Goal: Task Accomplishment & Management: Use online tool/utility

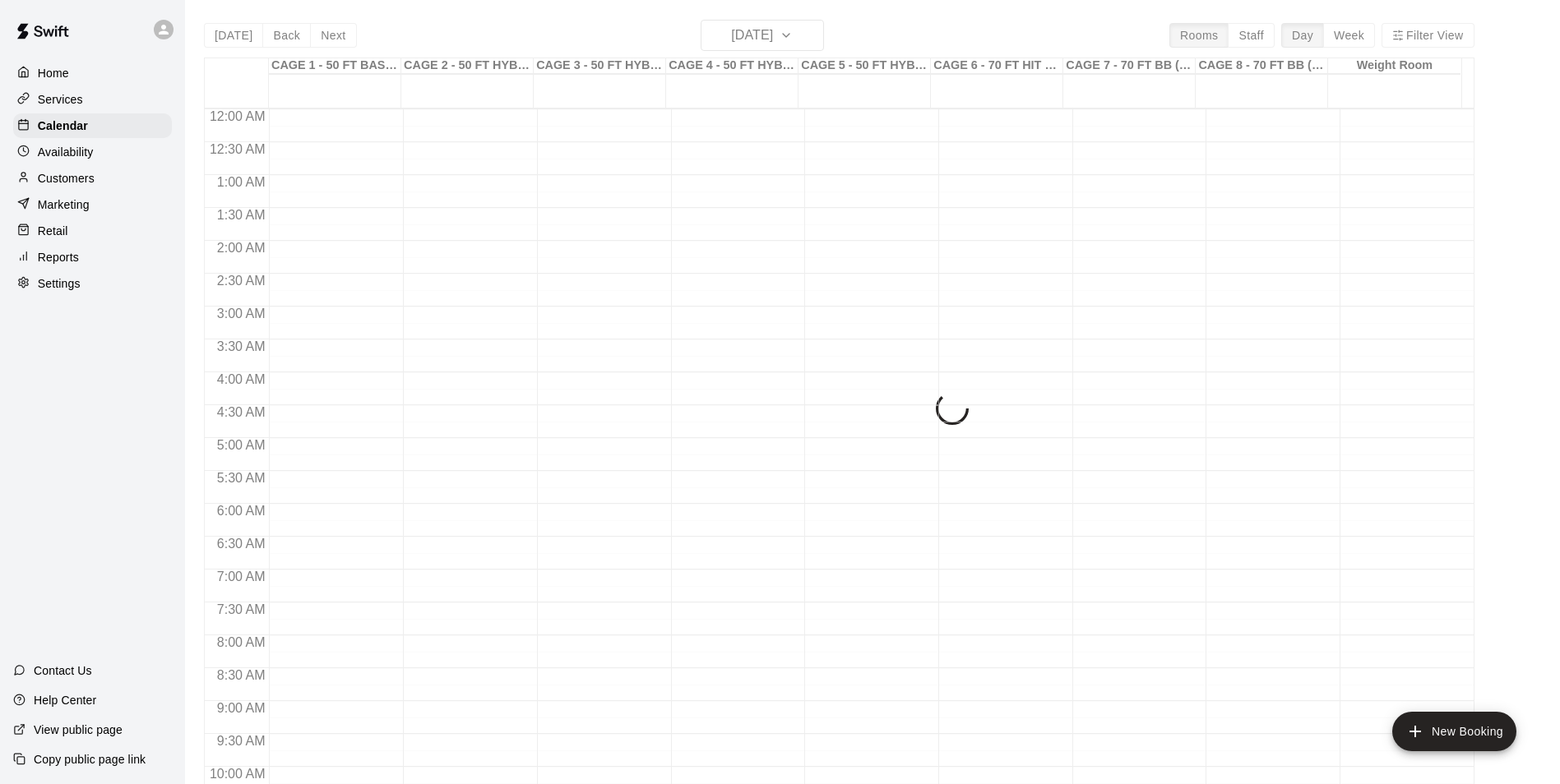
scroll to position [835, 0]
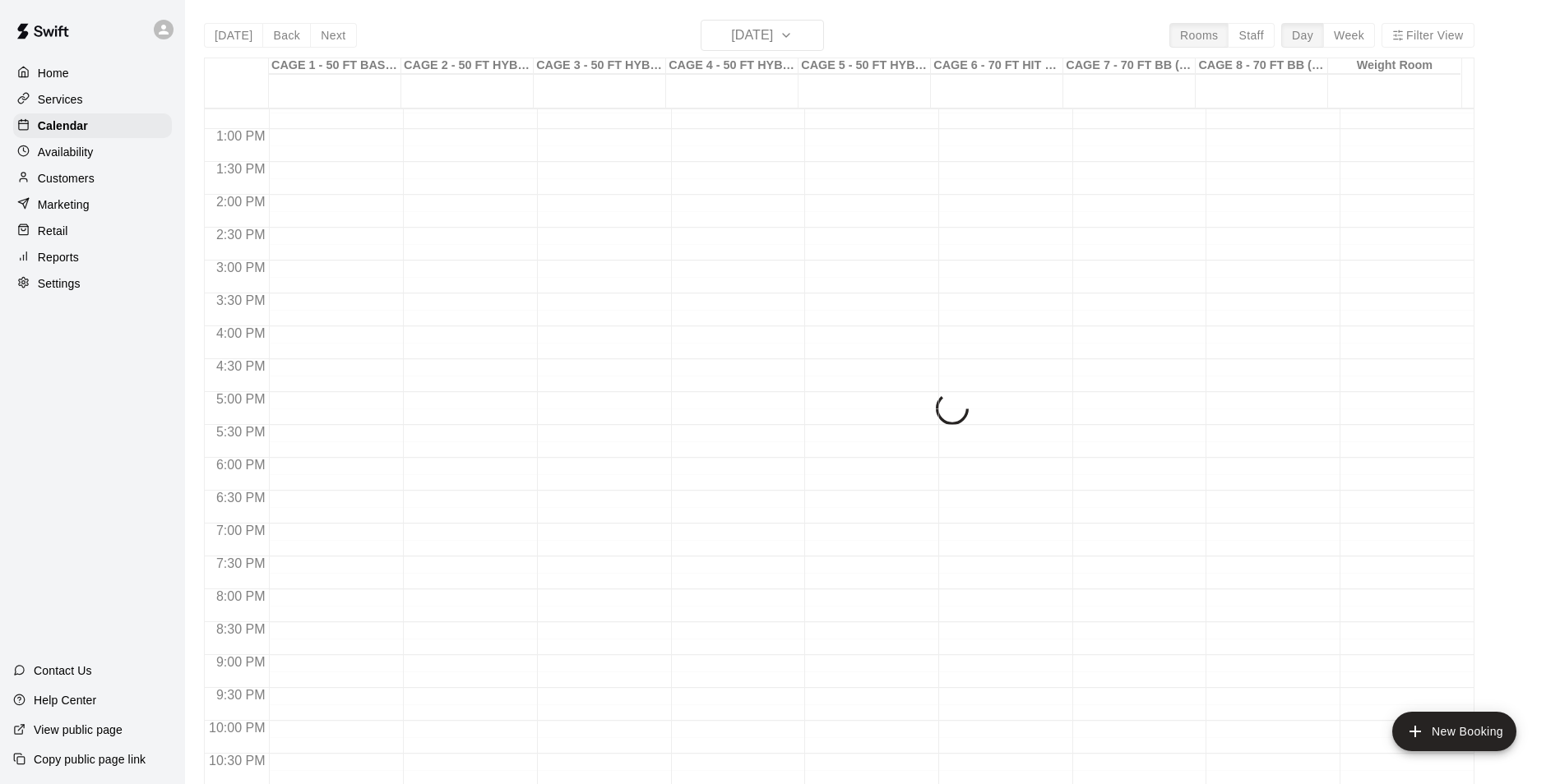
click at [769, 30] on div "[DATE] Back [DATE][DATE] Rooms Staff Day Week Filter View CAGE 1 - 50 FT BASEBA…" at bounding box center [839, 411] width 1270 height 784
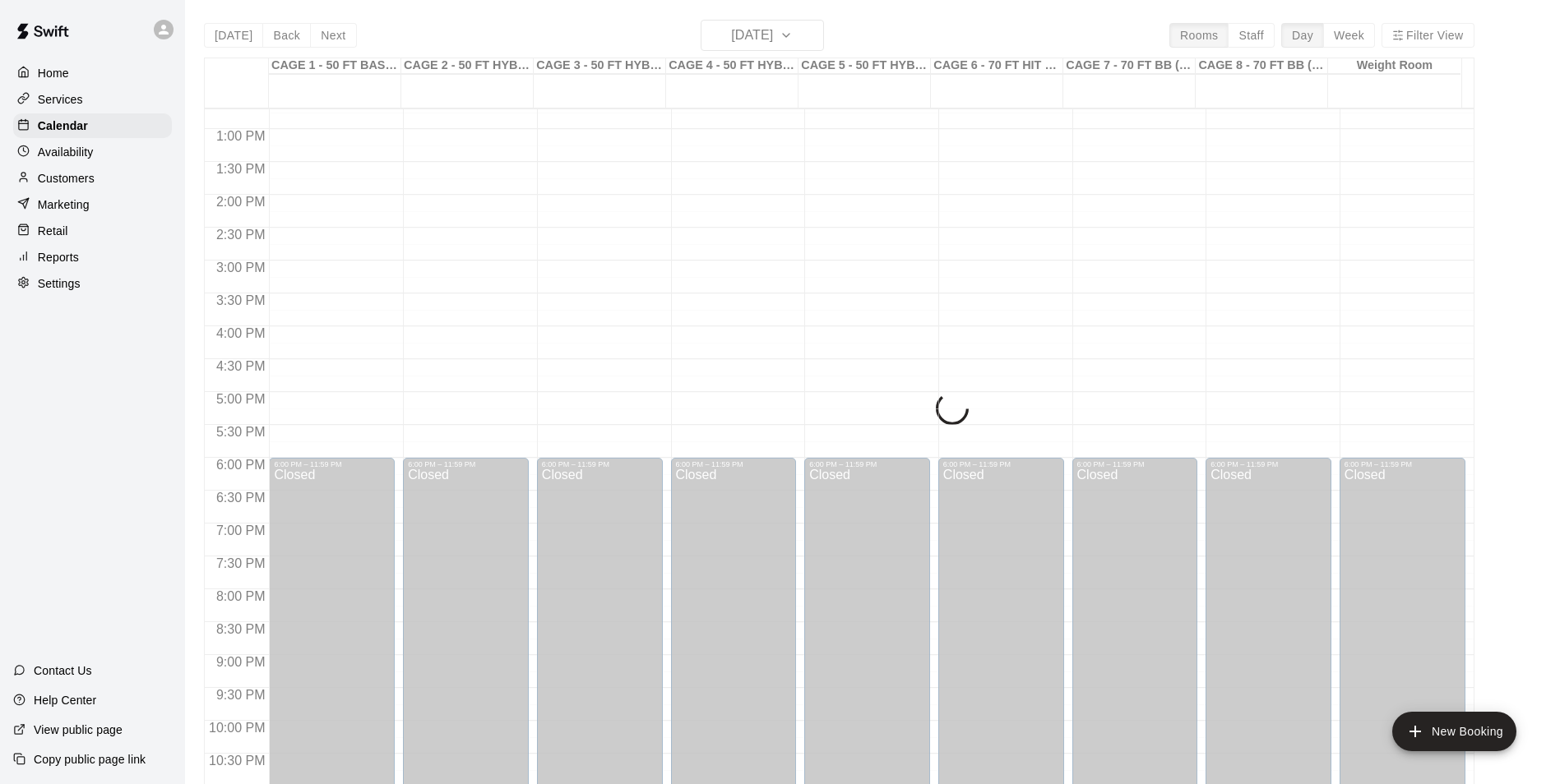
click at [798, 34] on div "[DATE] Back [DATE][DATE] Rooms Staff Day Week Filter View CAGE 1 - 50 FT BASEBA…" at bounding box center [839, 411] width 1270 height 784
click at [784, 32] on div "[DATE] Back [DATE][DATE] Rooms Staff Day Week Filter View CAGE 1 - 50 FT BASEBA…" at bounding box center [839, 411] width 1270 height 784
click at [783, 34] on div "[DATE] Back [DATE][DATE] Rooms Staff Day Week Filter View CAGE 1 - 50 FT BASEBA…" at bounding box center [839, 411] width 1270 height 784
click at [785, 35] on div "[DATE] Back [DATE][DATE] Rooms Staff Day Week Filter View CAGE 1 - 50 FT BASEBA…" at bounding box center [839, 411] width 1270 height 784
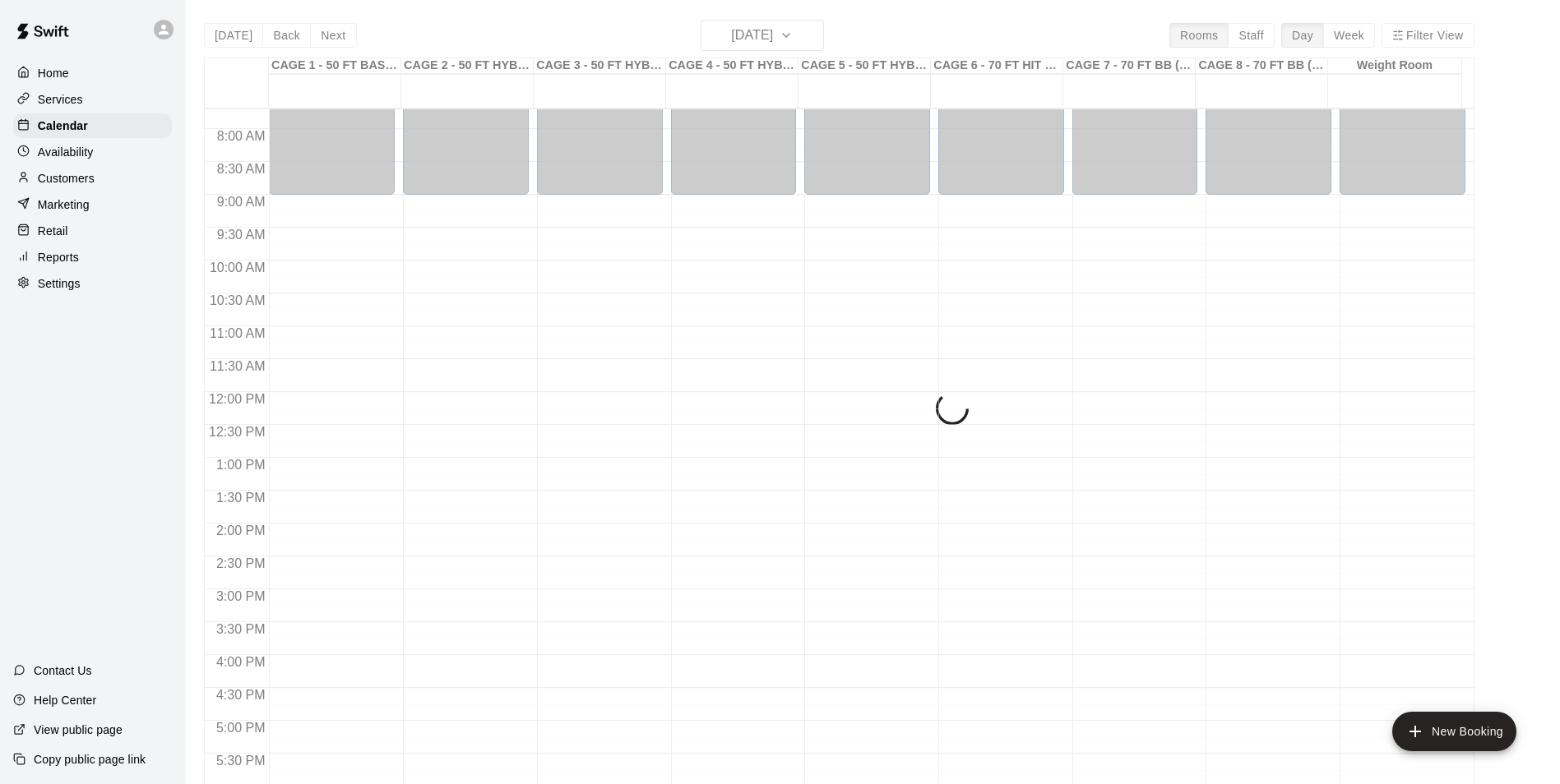
scroll to position [589, 0]
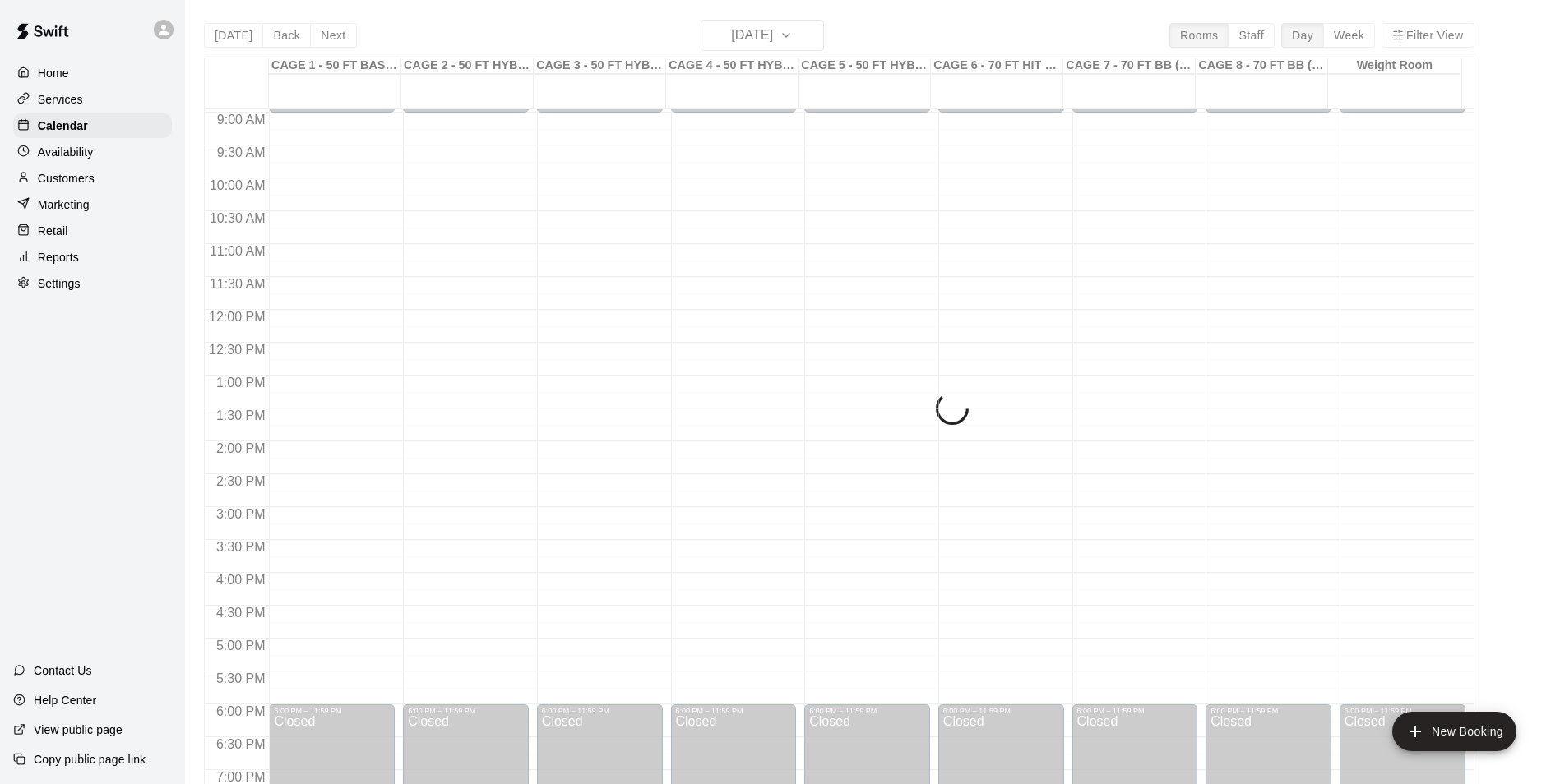
click at [797, 43] on div "[DATE] Back [DATE][DATE] Rooms Staff Day Week Filter View CAGE 1 - 50 FT BASEBA…" at bounding box center [839, 411] width 1270 height 784
click at [789, 178] on div "12:00 AM – 9:00 AM Closed 6:00 PM – 11:59 PM Closed" at bounding box center [734, 310] width 126 height 1579
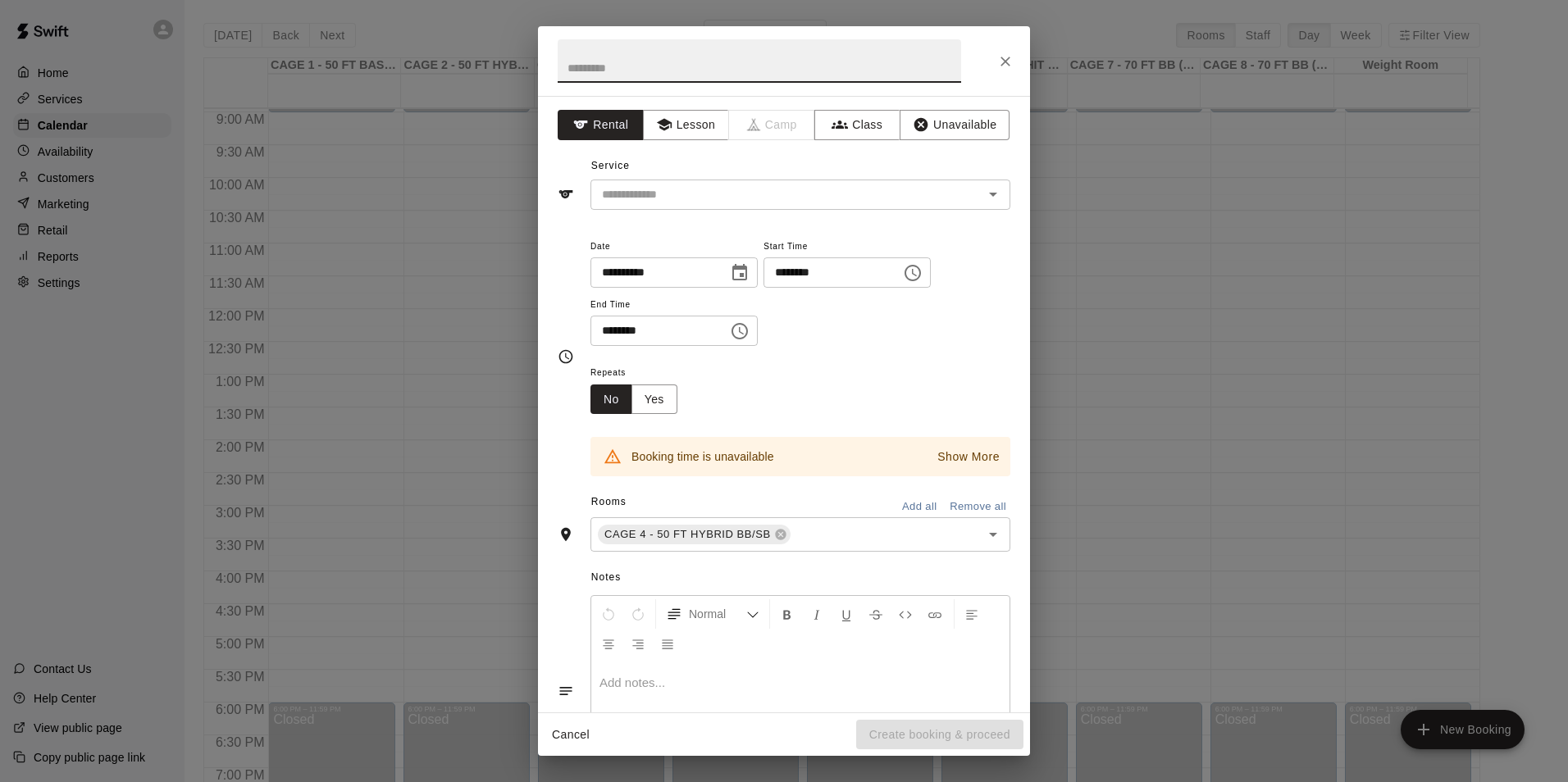
click at [998, 75] on div at bounding box center [784, 61] width 492 height 69
click at [1000, 63] on icon "Close" at bounding box center [1005, 61] width 17 height 17
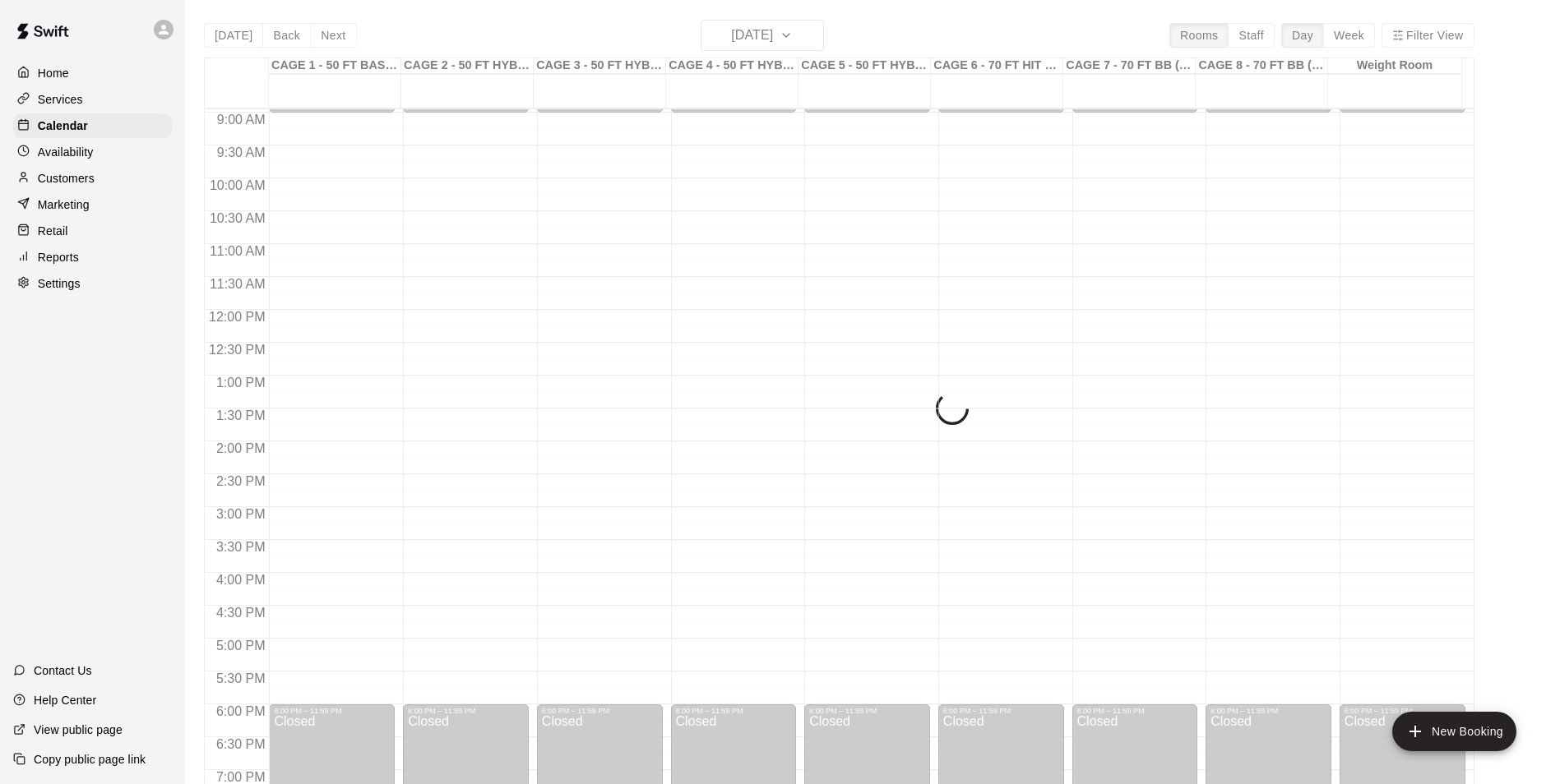
click at [804, 26] on div "[DATE] Back [DATE][DATE] Rooms Staff Day Week Filter View CAGE 1 - 50 FT BASEBA…" at bounding box center [839, 411] width 1270 height 784
click at [780, 24] on div "[DATE] Back [DATE][DATE] Rooms Staff Day Week Filter View CAGE 1 - 50 FT BASEBA…" at bounding box center [839, 411] width 1270 height 784
